Goal: Find specific page/section: Find specific page/section

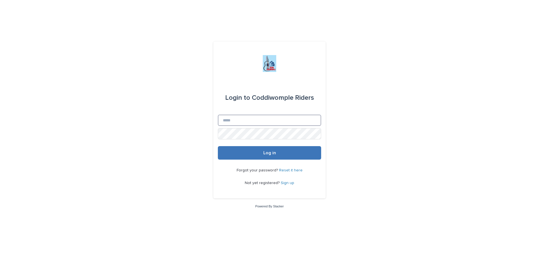
type input "**********"
click at [274, 153] on span "Log in" at bounding box center [269, 152] width 13 height 4
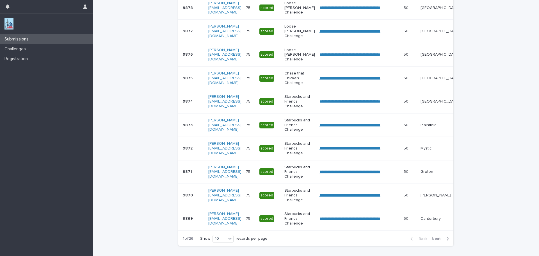
scroll to position [146, 0]
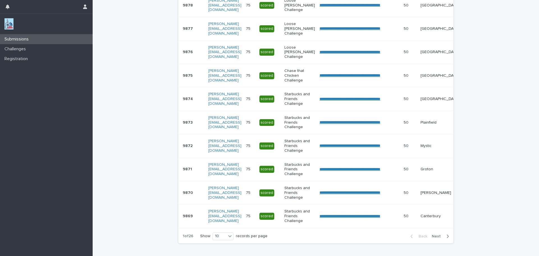
click at [434, 238] on span "Next" at bounding box center [438, 236] width 12 height 4
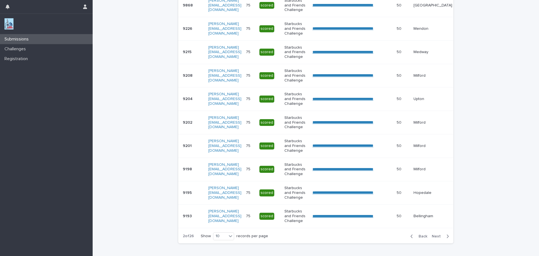
click at [434, 238] on span "Next" at bounding box center [438, 236] width 12 height 4
click at [435, 238] on span "Next" at bounding box center [438, 236] width 12 height 4
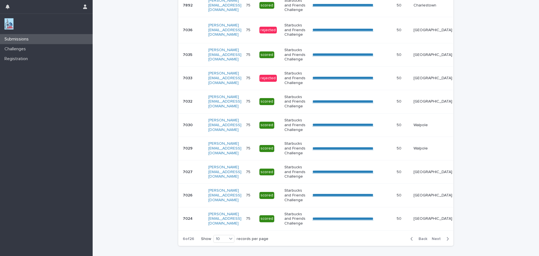
scroll to position [148, 0]
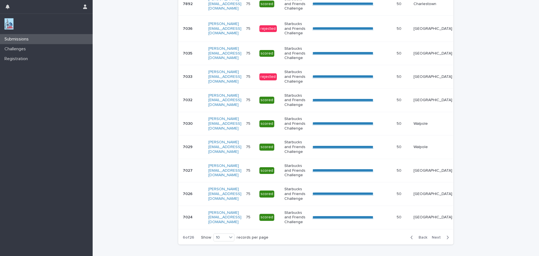
click at [436, 239] on button "Next" at bounding box center [442, 237] width 24 height 5
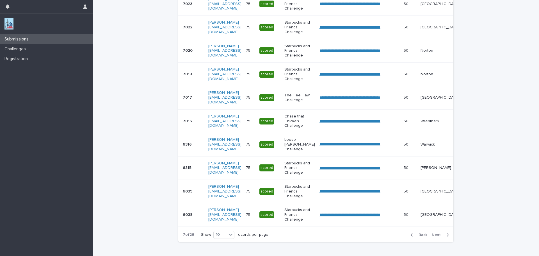
scroll to position [146, 0]
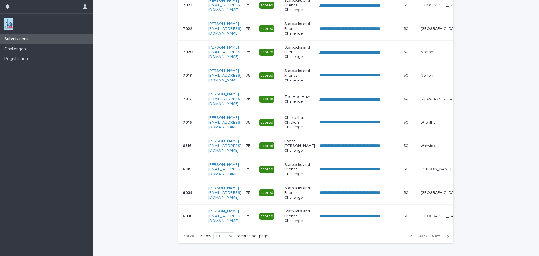
click at [436, 238] on span "Next" at bounding box center [438, 236] width 12 height 4
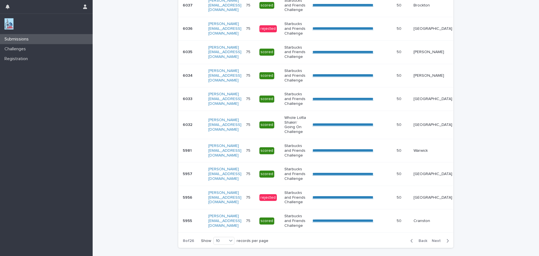
scroll to position [149, 0]
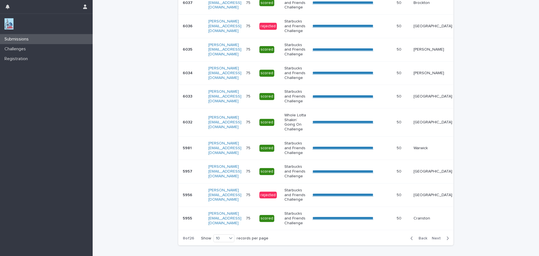
click at [436, 240] on span "Next" at bounding box center [438, 238] width 12 height 4
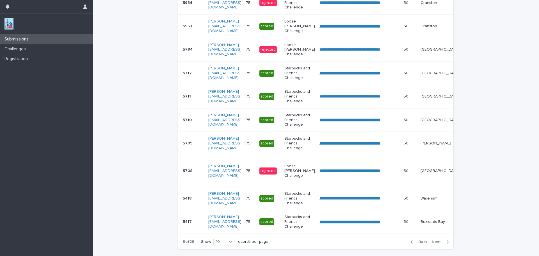
scroll to position [150, 0]
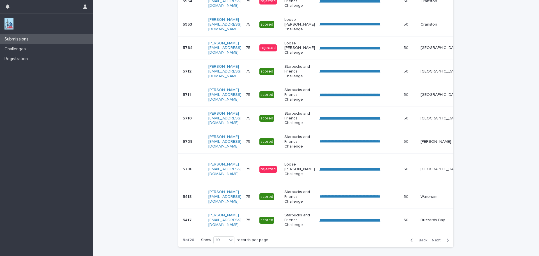
click at [436, 241] on div "Back Next" at bounding box center [429, 240] width 47 height 14
click at [436, 242] on span "Next" at bounding box center [438, 240] width 12 height 4
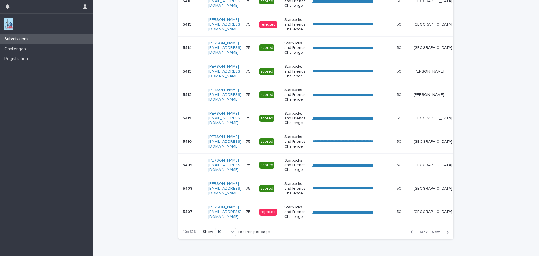
scroll to position [146, 0]
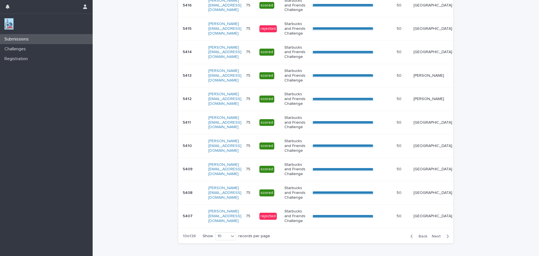
click at [437, 243] on div "Back Next" at bounding box center [429, 236] width 47 height 14
click at [438, 238] on span "Next" at bounding box center [438, 236] width 12 height 4
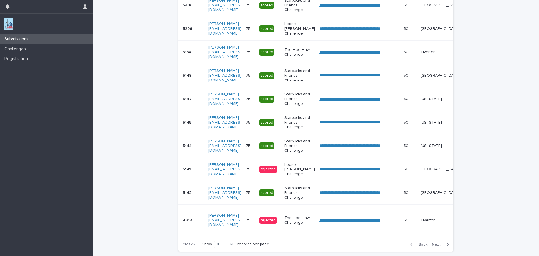
scroll to position [150, 0]
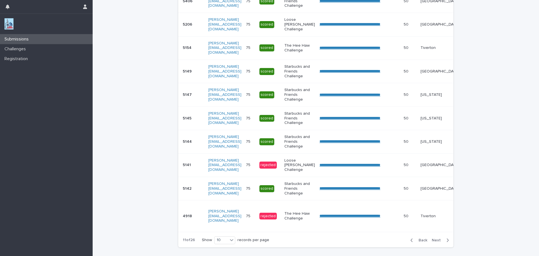
click at [438, 242] on span "Next" at bounding box center [438, 240] width 12 height 4
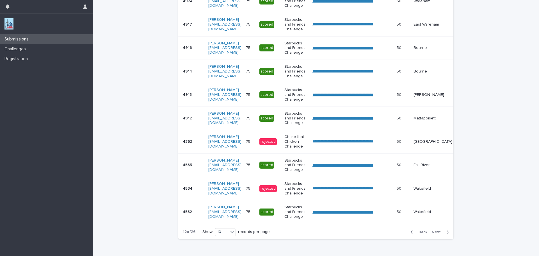
scroll to position [146, 0]
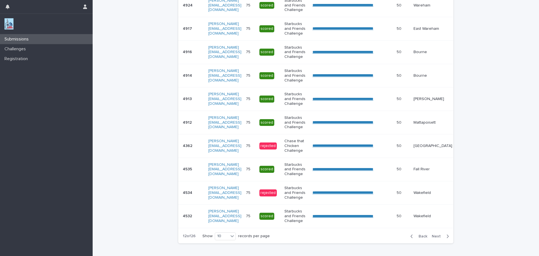
click at [438, 243] on div "Back Next" at bounding box center [429, 236] width 47 height 14
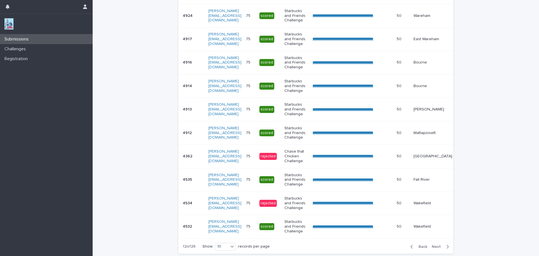
scroll to position [142, 0]
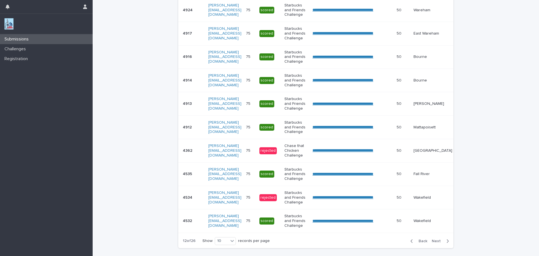
click at [433, 243] on span "Next" at bounding box center [438, 241] width 12 height 4
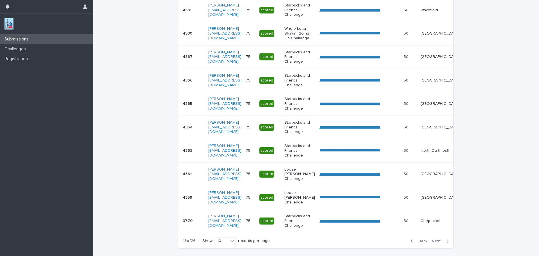
scroll to position [144, 0]
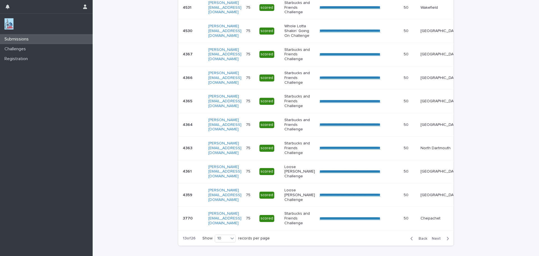
click at [434, 244] on div "Back Next" at bounding box center [429, 238] width 47 height 14
click at [433, 240] on span "Next" at bounding box center [438, 238] width 12 height 4
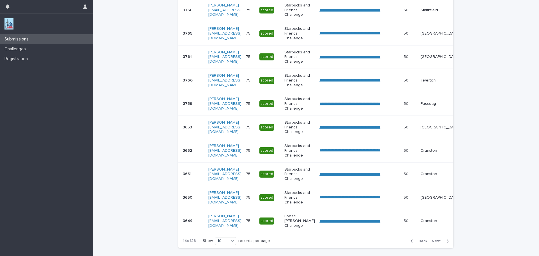
click at [434, 243] on span "Next" at bounding box center [438, 241] width 12 height 4
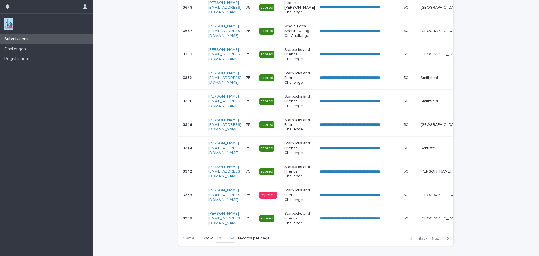
click at [434, 240] on span "Next" at bounding box center [438, 238] width 12 height 4
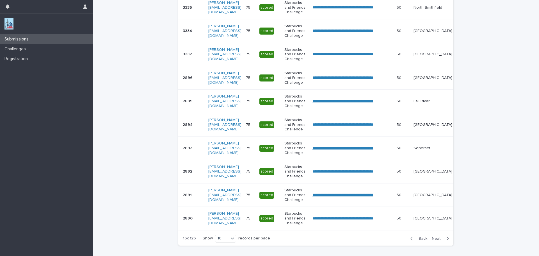
scroll to position [142, 0]
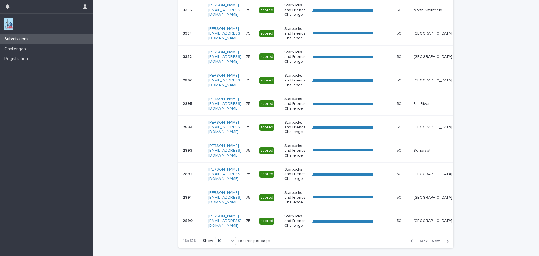
click at [434, 243] on span "Next" at bounding box center [438, 241] width 12 height 4
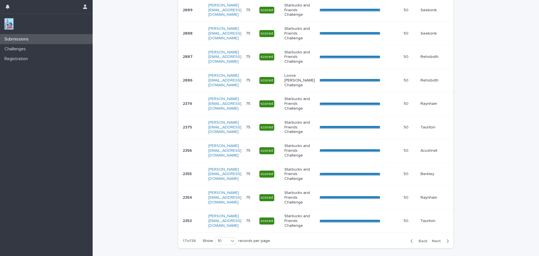
click at [434, 243] on span "Next" at bounding box center [438, 241] width 12 height 4
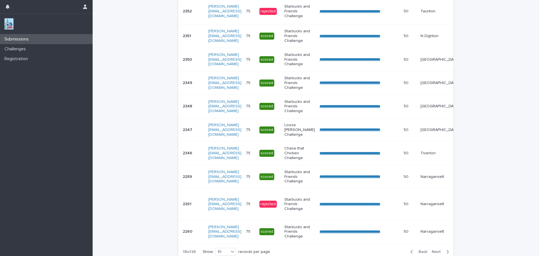
scroll to position [147, 0]
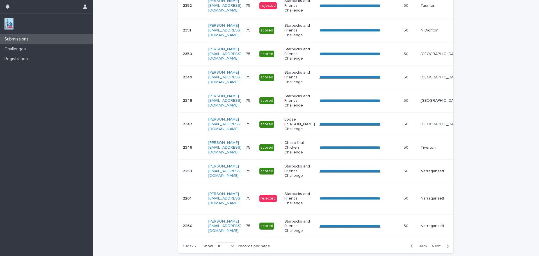
click at [434, 246] on div "Back Next" at bounding box center [429, 246] width 47 height 14
click at [435, 248] on span "Next" at bounding box center [438, 246] width 12 height 4
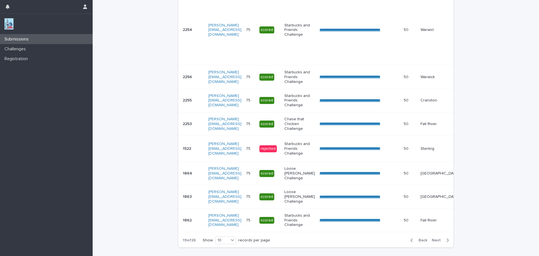
scroll to position [192, 0]
click at [435, 242] on span "Next" at bounding box center [438, 240] width 12 height 4
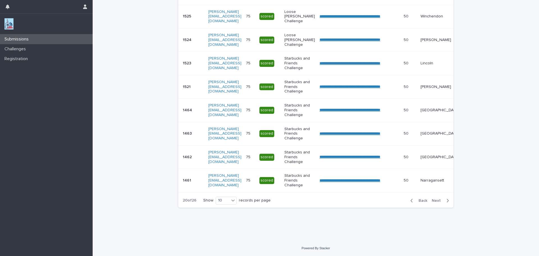
scroll to position [167, 0]
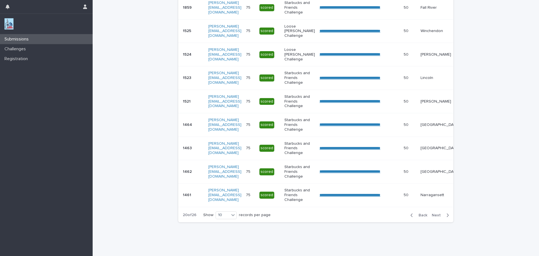
click at [435, 241] on div "**********" at bounding box center [315, 37] width 281 height 408
click at [435, 217] on span "Next" at bounding box center [438, 215] width 12 height 4
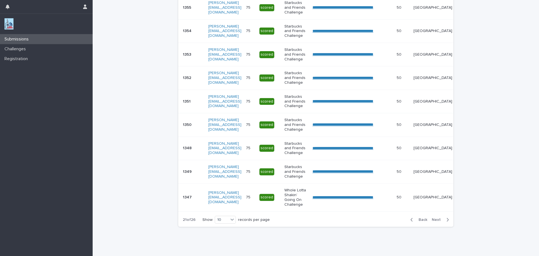
scroll to position [170, 0]
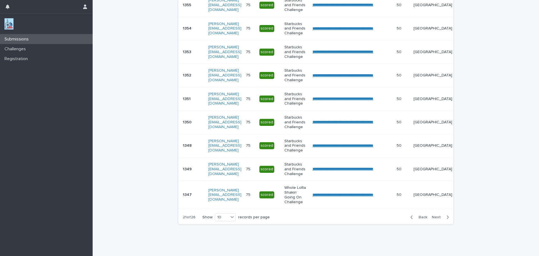
click at [436, 219] on span "Next" at bounding box center [438, 217] width 12 height 4
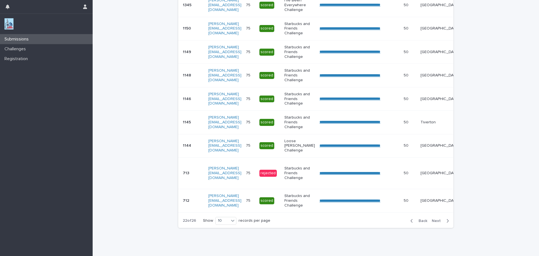
scroll to position [174, 0]
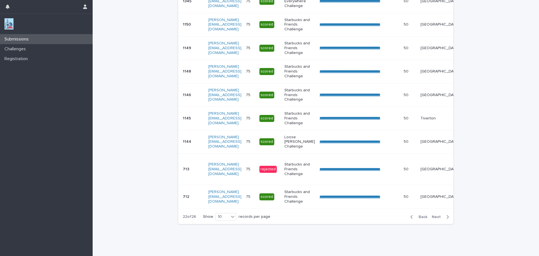
click at [436, 221] on div "Back Next" at bounding box center [429, 217] width 47 height 14
click at [437, 219] on span "Next" at bounding box center [438, 217] width 12 height 4
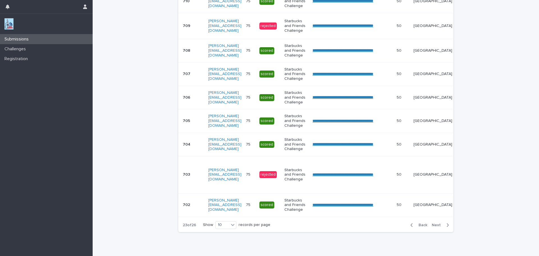
scroll to position [176, 0]
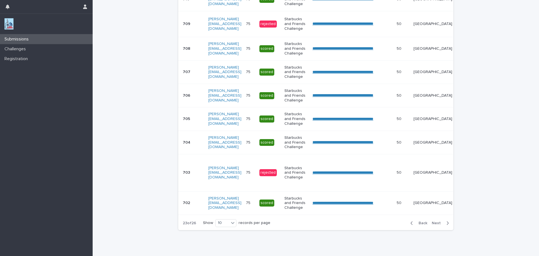
click at [437, 225] on span "Next" at bounding box center [438, 223] width 12 height 4
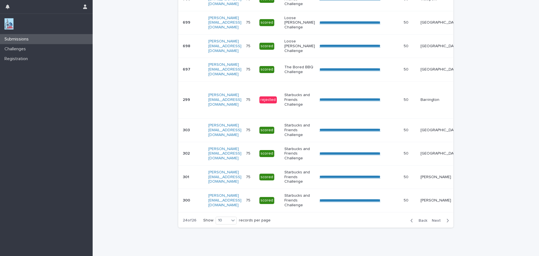
scroll to position [174, 0]
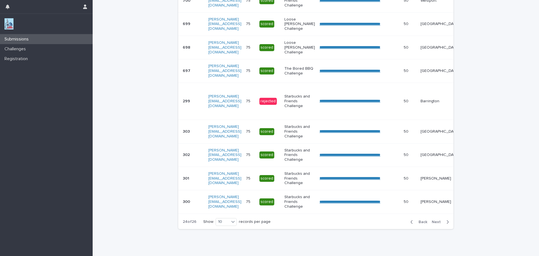
click at [437, 224] on span "Next" at bounding box center [438, 222] width 12 height 4
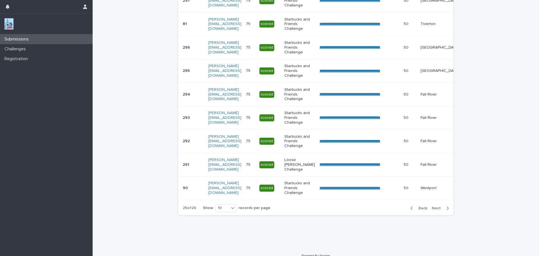
scroll to position [167, 0]
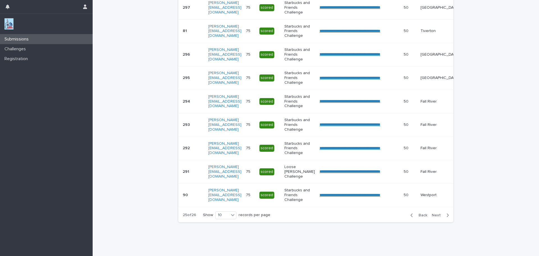
click at [437, 222] on div "Back Next" at bounding box center [429, 215] width 47 height 14
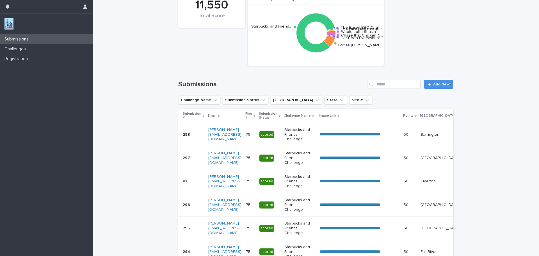
scroll to position [0, 0]
